Goal: Navigation & Orientation: Understand site structure

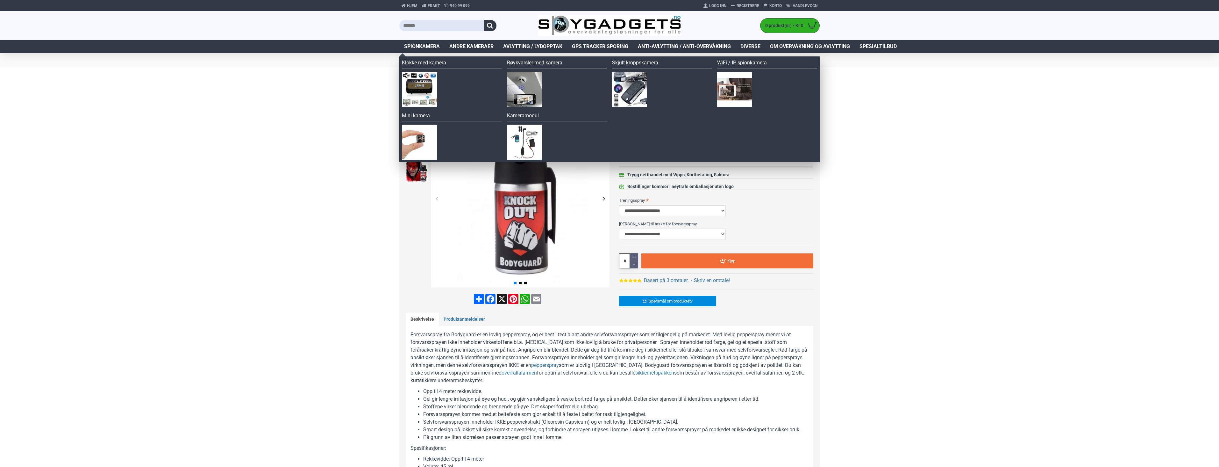
click at [418, 45] on span "Spionkamera" at bounding box center [422, 47] width 36 height 8
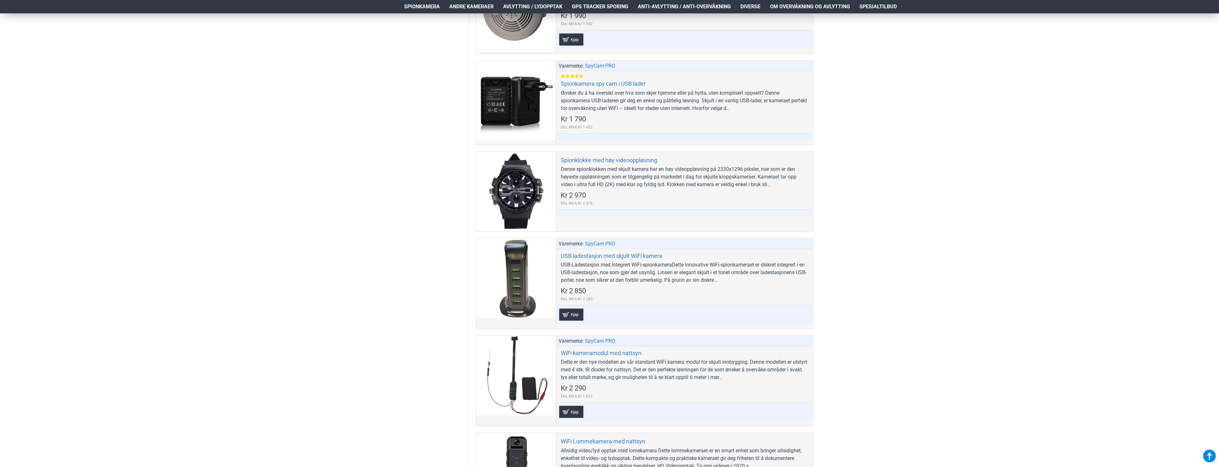
scroll to position [2261, 0]
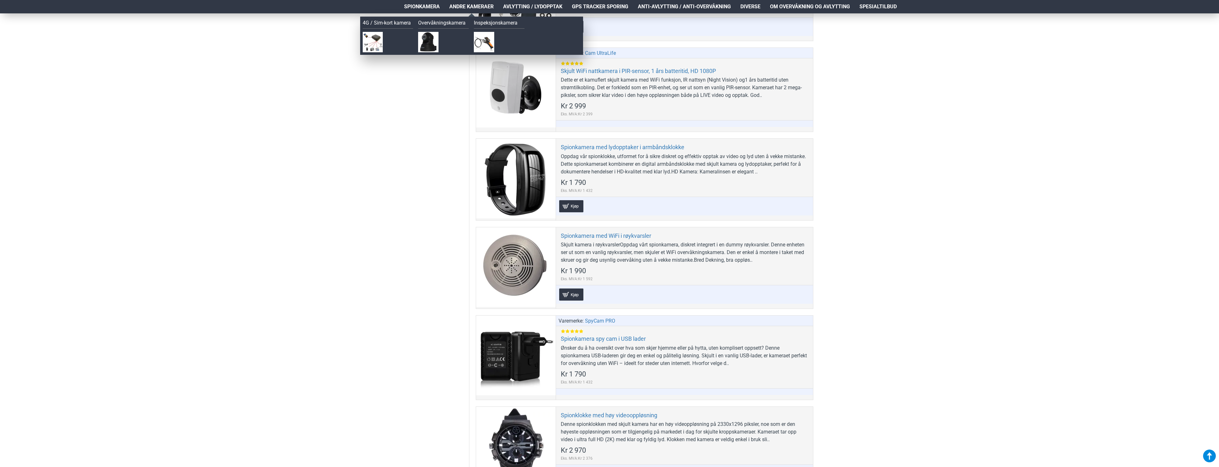
click at [460, 9] on span "Andre kameraer" at bounding box center [471, 7] width 44 height 8
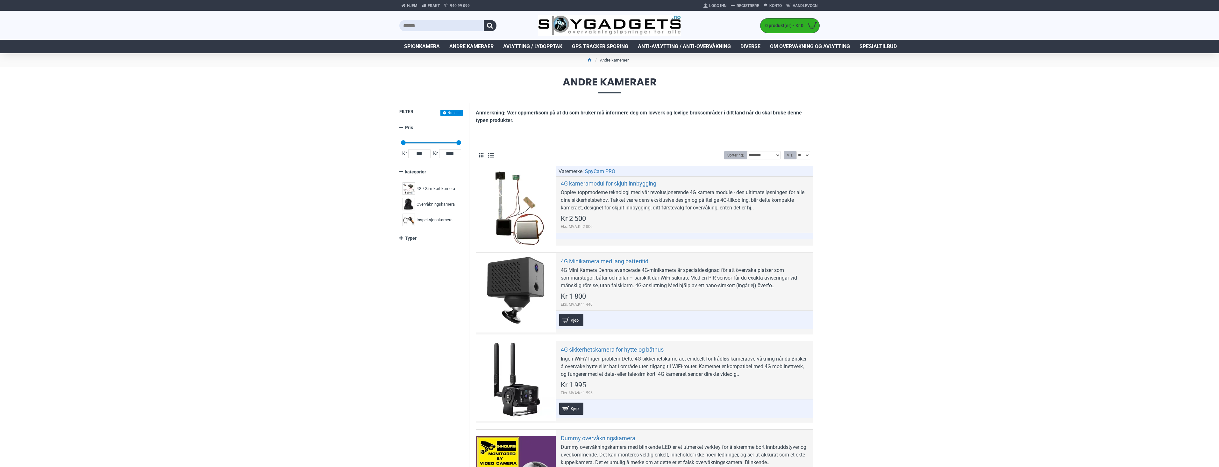
click at [696, 44] on span "Anti-avlytting / Anti-overvåkning" at bounding box center [684, 47] width 93 height 8
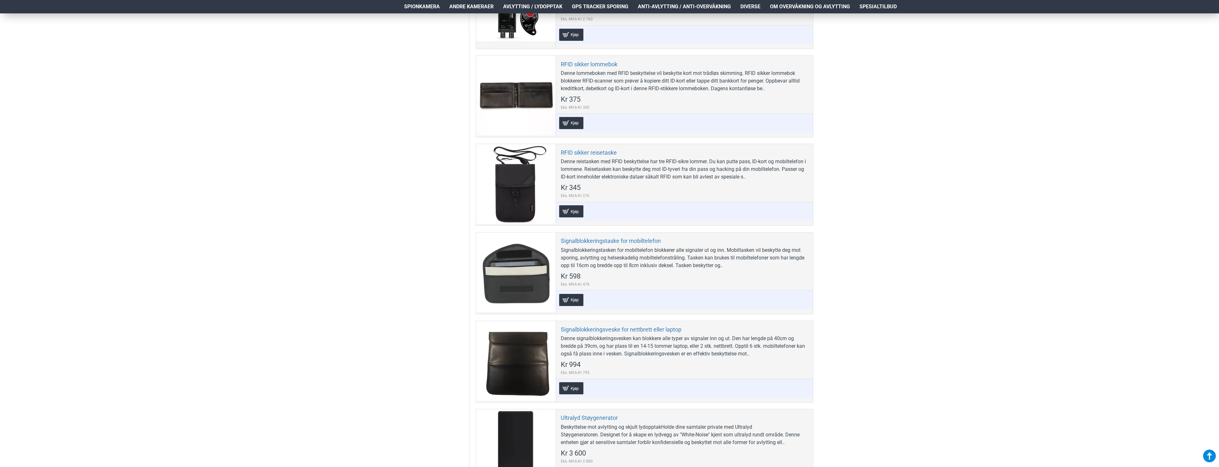
scroll to position [478, 0]
